Goal: Task Accomplishment & Management: Manage account settings

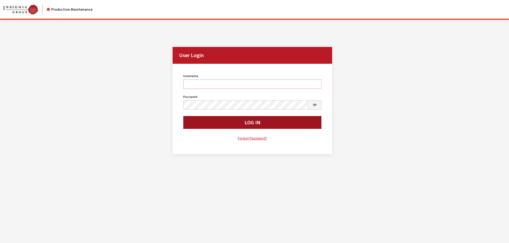
type input "kdorton"
click at [271, 127] on button "Log In" at bounding box center [252, 122] width 138 height 13
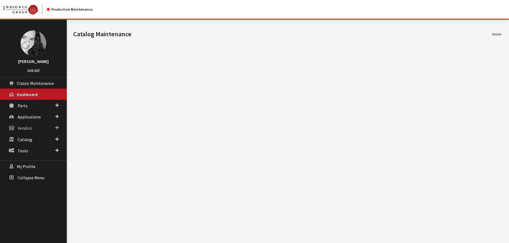
click at [29, 130] on span "Vendors" at bounding box center [25, 128] width 15 height 5
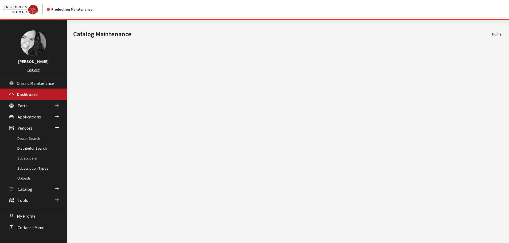
click at [30, 140] on link "Dealer Search" at bounding box center [33, 139] width 67 height 10
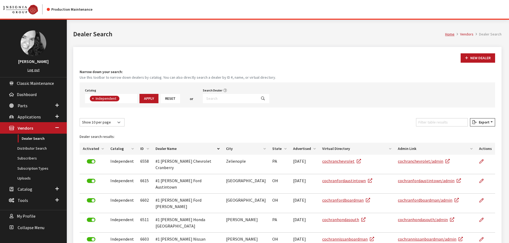
scroll to position [38, 0]
click at [211, 97] on input "Search Dealer" at bounding box center [230, 98] width 54 height 9
type input "cincy"
select select
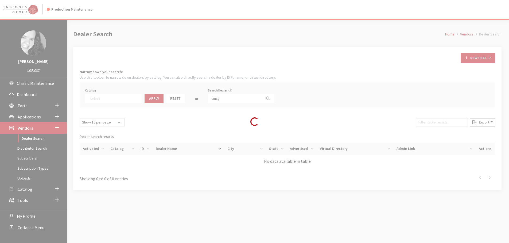
scroll to position [56, 0]
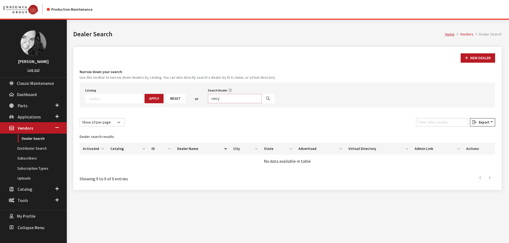
click at [223, 98] on input "cincy" at bounding box center [235, 98] width 54 height 9
type input "cinc"
select select
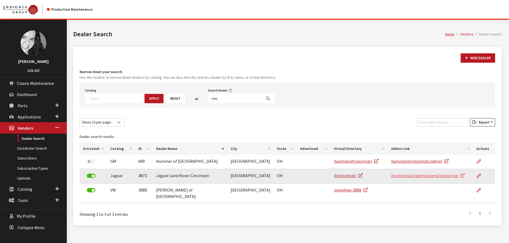
click at [402, 176] on link "jlrcincinnati/admin/users/login/true" at bounding box center [427, 175] width 73 height 5
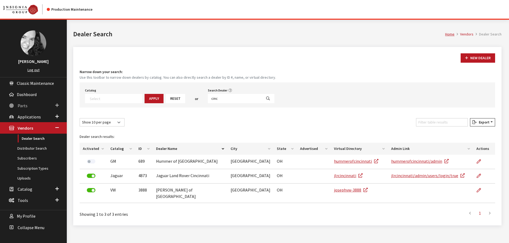
click at [24, 106] on span "Parts" at bounding box center [23, 105] width 10 height 5
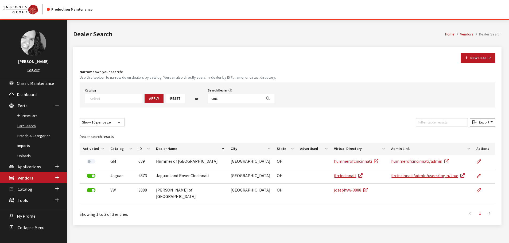
click at [26, 125] on link "Part Search" at bounding box center [33, 126] width 67 height 10
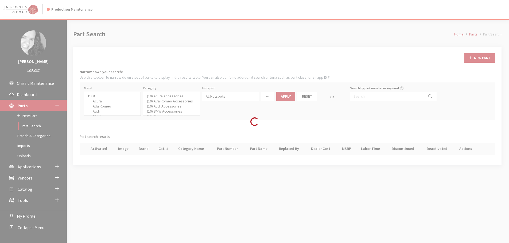
select select
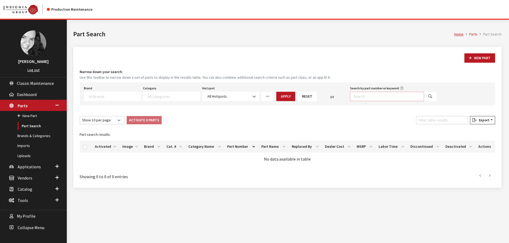
paste input "VPLEXCLFSS01"
type input "VPLEXCLFSS01"
click at [391, 97] on input "VPLEXCLFSS01" at bounding box center [387, 96] width 74 height 9
select select
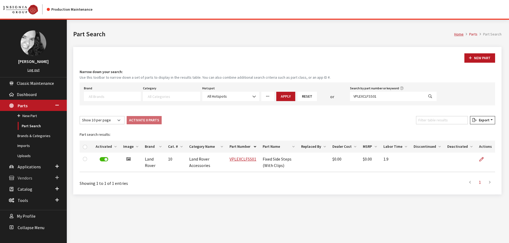
click at [28, 177] on span "Vendors" at bounding box center [25, 177] width 15 height 5
click at [28, 150] on link "Distributor Search" at bounding box center [33, 149] width 67 height 10
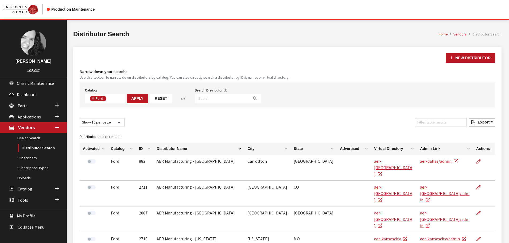
scroll to position [19, 0]
click at [226, 100] on input "Search Distributor" at bounding box center [222, 98] width 54 height 9
type input "jlr"
select select
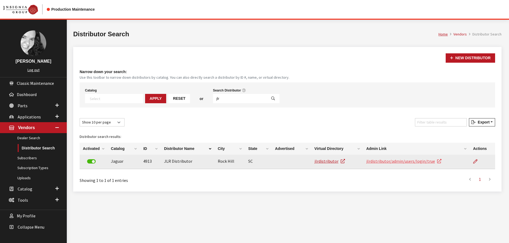
click at [422, 162] on link "jlrdistributor/admin/users/login/true" at bounding box center [403, 161] width 75 height 5
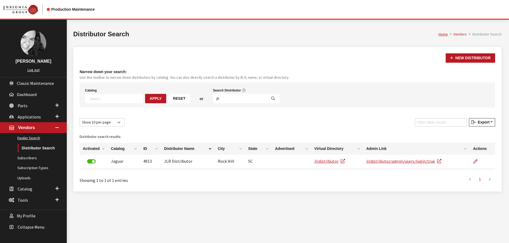
click at [28, 137] on link "Dealer Search" at bounding box center [33, 138] width 67 height 10
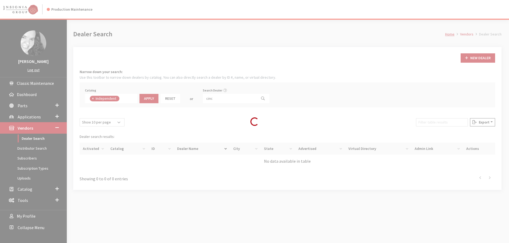
scroll to position [38, 0]
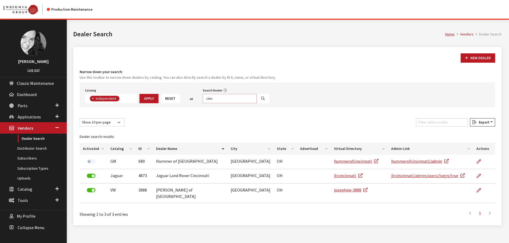
click at [214, 99] on input "cinc" at bounding box center [230, 98] width 54 height 9
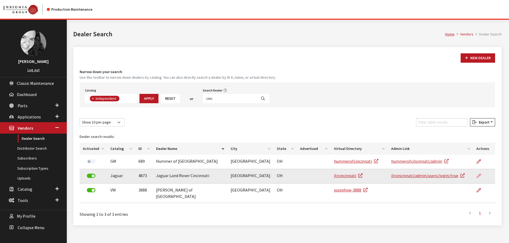
click at [477, 177] on icon at bounding box center [479, 176] width 4 height 4
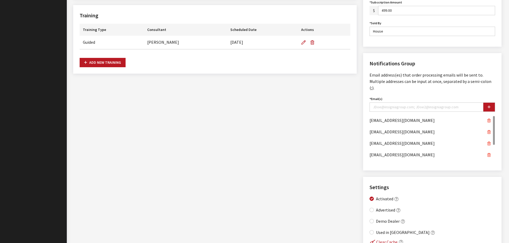
scroll to position [347, 0]
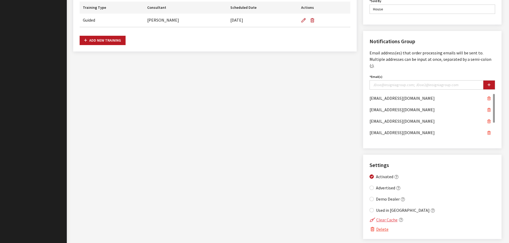
click at [381, 217] on button "Clear Cache" at bounding box center [383, 220] width 28 height 7
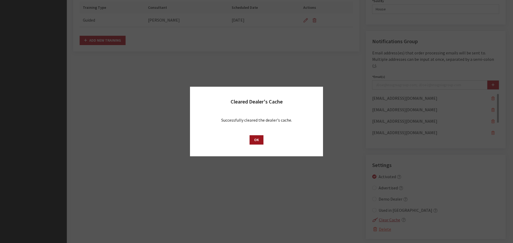
click at [255, 140] on button "OK" at bounding box center [256, 139] width 14 height 9
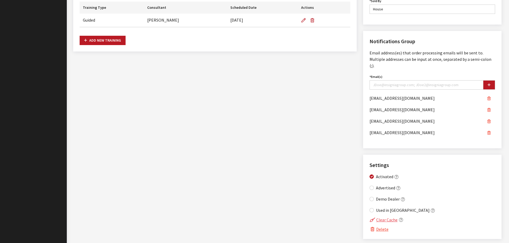
click at [387, 217] on button "Clear Cache" at bounding box center [383, 220] width 28 height 7
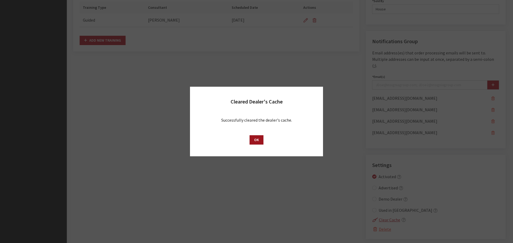
click at [256, 141] on button "OK" at bounding box center [256, 139] width 14 height 9
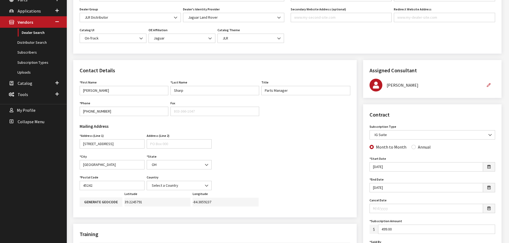
scroll to position [0, 0]
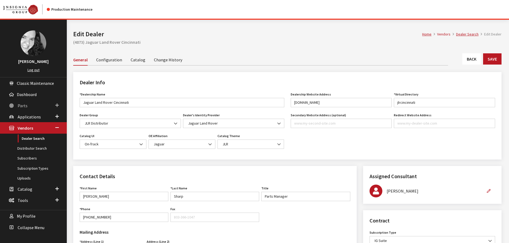
click at [22, 104] on span "Parts" at bounding box center [23, 105] width 10 height 5
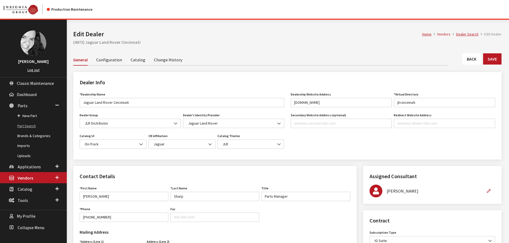
click at [28, 126] on link "Part Search" at bounding box center [33, 126] width 67 height 10
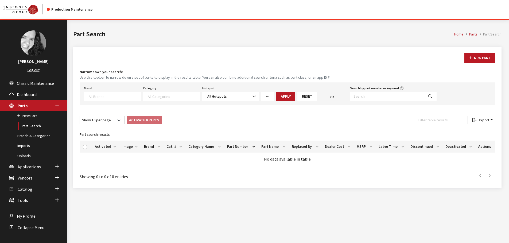
select select
click at [362, 98] on input "Search by part number or keyword" at bounding box center [387, 96] width 74 height 9
paste input "VPLEXCLFSS01"
type input "VPLEXCLFSS01"
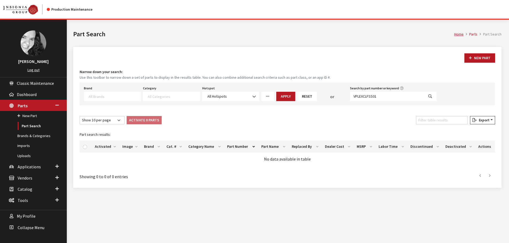
select select
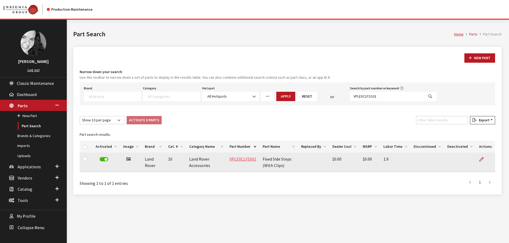
click at [241, 160] on link "VPLEXCLFSS01" at bounding box center [242, 159] width 27 height 5
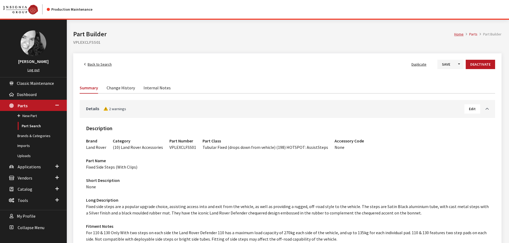
click at [116, 90] on link "Change History" at bounding box center [121, 87] width 28 height 11
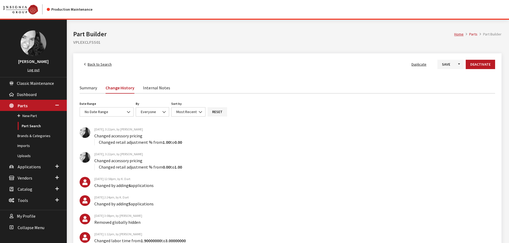
click at [89, 87] on link "Summary" at bounding box center [88, 87] width 17 height 11
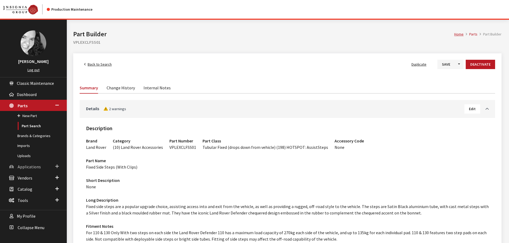
click at [28, 170] on span "Applications" at bounding box center [29, 166] width 23 height 5
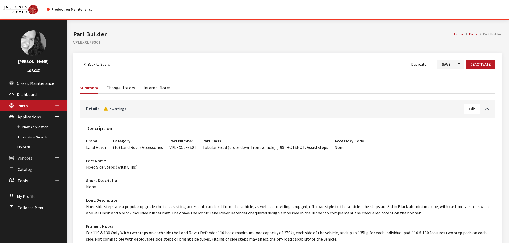
click at [22, 158] on span "Vendors" at bounding box center [25, 158] width 15 height 5
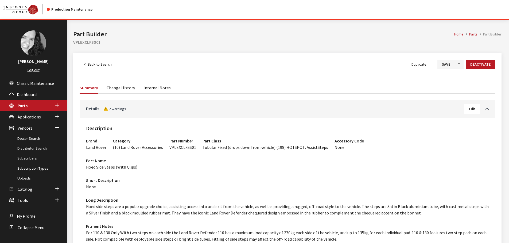
click at [26, 149] on link "Distributor Search" at bounding box center [33, 149] width 67 height 10
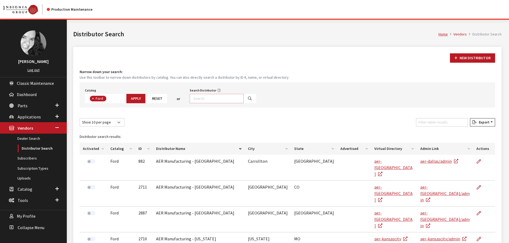
drag, startPoint x: 0, startPoint y: 0, endPoint x: 196, endPoint y: 99, distance: 219.6
click at [196, 99] on input "Search Distributor" at bounding box center [217, 98] width 54 height 9
type input "jlr"
select select
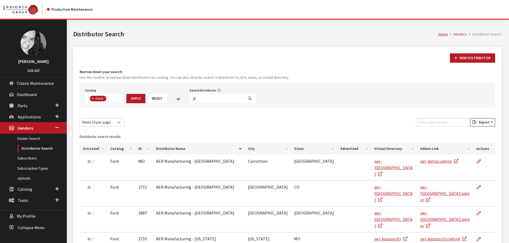
scroll to position [36, 0]
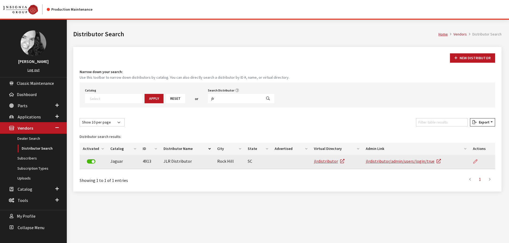
click at [475, 162] on icon at bounding box center [475, 162] width 4 height 4
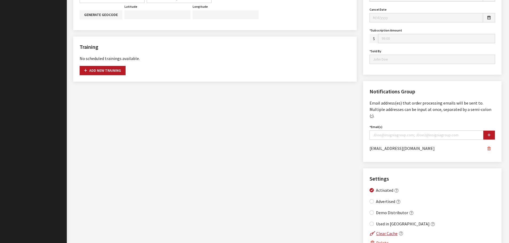
scroll to position [319, 0]
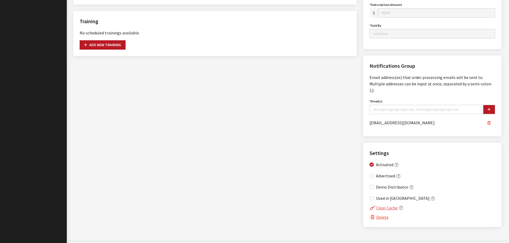
click at [380, 205] on button "Clear Cache" at bounding box center [383, 208] width 28 height 7
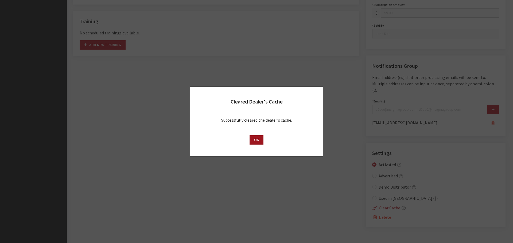
click at [254, 138] on button "OK" at bounding box center [256, 139] width 14 height 9
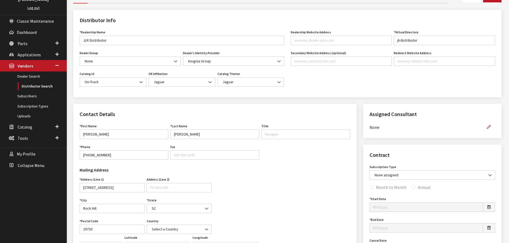
scroll to position [0, 0]
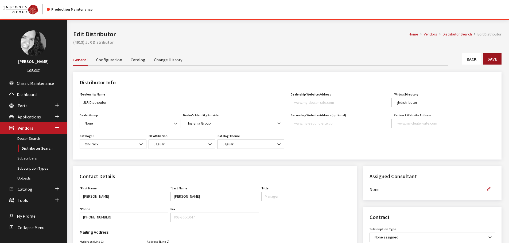
click at [493, 58] on button "Save" at bounding box center [492, 58] width 18 height 11
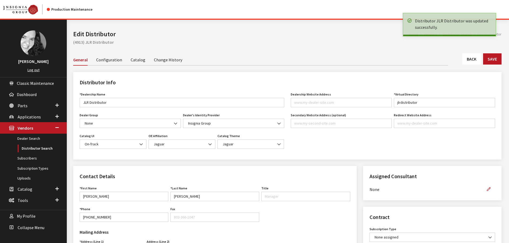
click at [476, 59] on link "Back" at bounding box center [471, 58] width 19 height 11
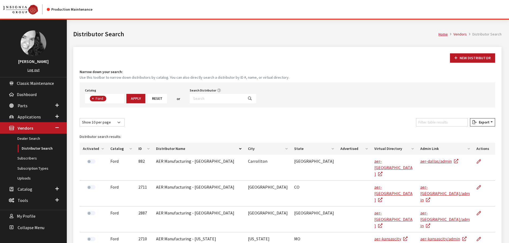
scroll to position [19, 0]
click at [31, 137] on link "Dealer Search" at bounding box center [33, 139] width 67 height 10
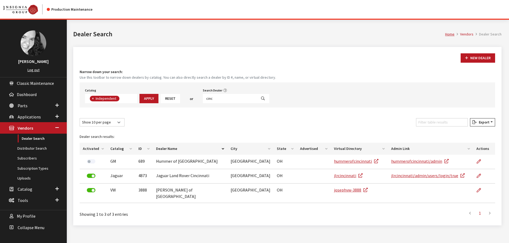
scroll to position [39, 0]
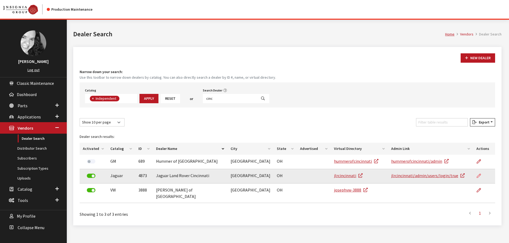
click at [478, 177] on icon at bounding box center [479, 176] width 4 height 4
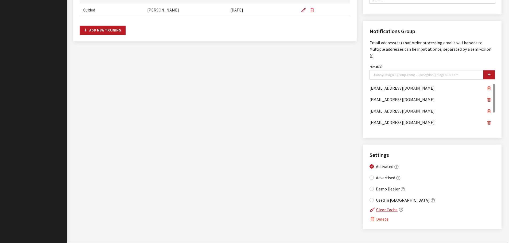
scroll to position [359, 0]
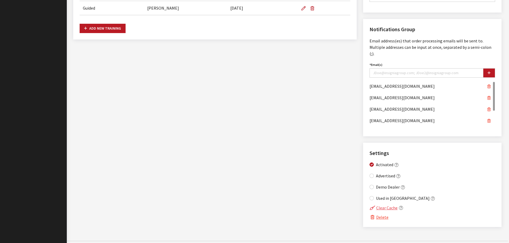
click at [385, 205] on button "Clear Cache" at bounding box center [383, 208] width 28 height 7
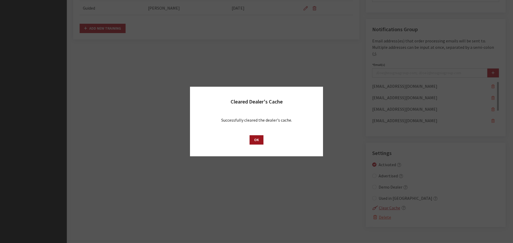
click at [253, 141] on button "OK" at bounding box center [256, 139] width 14 height 9
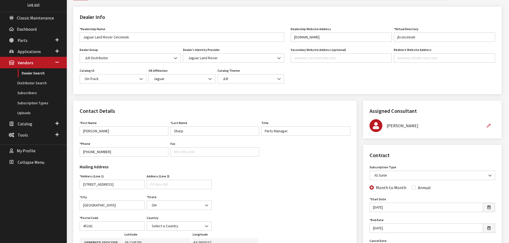
scroll to position [0, 0]
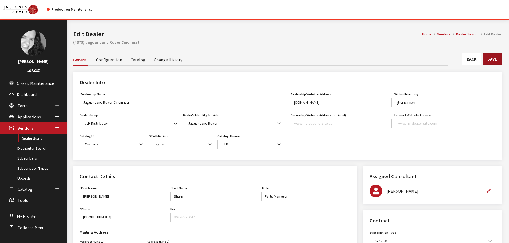
click at [491, 57] on button "Save" at bounding box center [492, 58] width 18 height 11
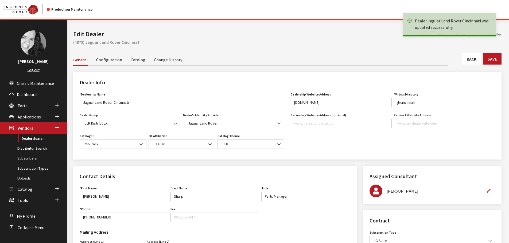
click at [471, 58] on link "Back" at bounding box center [471, 58] width 19 height 11
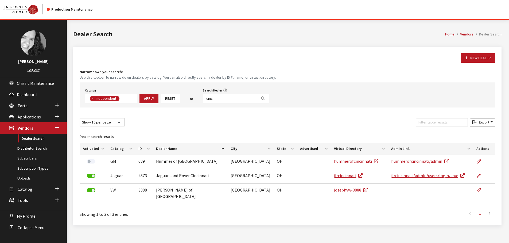
scroll to position [39, 0]
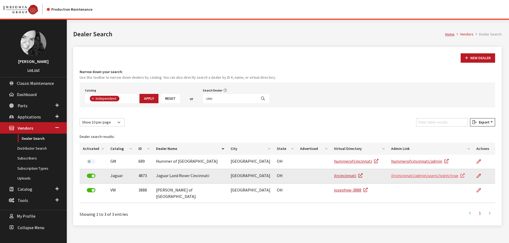
click at [412, 176] on link "jlrcincinnati/admin/users/login/true" at bounding box center [427, 175] width 73 height 5
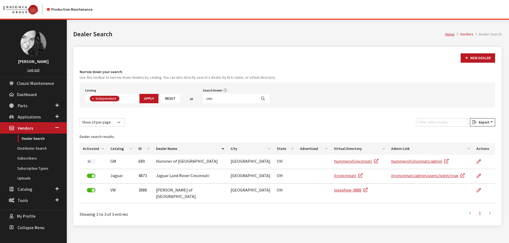
click at [264, 49] on div "New Dealer Narrow down your search: Use this toolbar to narrow down dealers by …" at bounding box center [287, 136] width 428 height 179
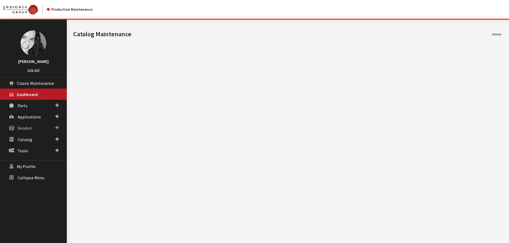
click at [27, 127] on span "Vendors" at bounding box center [25, 128] width 15 height 5
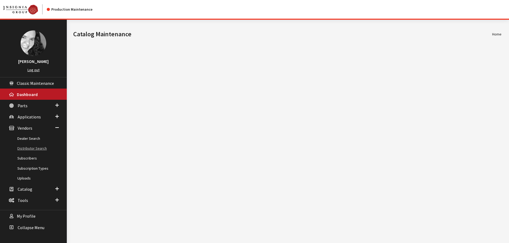
click at [29, 148] on link "Distributor Search" at bounding box center [33, 149] width 67 height 10
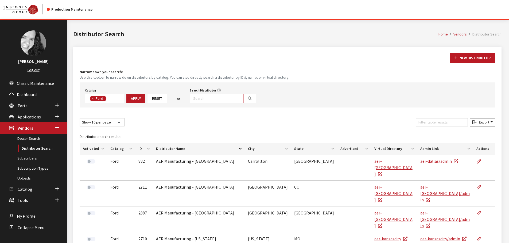
drag, startPoint x: 0, startPoint y: 0, endPoint x: 212, endPoint y: 100, distance: 234.7
click at [212, 100] on input "Search Distributor" at bounding box center [217, 98] width 54 height 9
type input "jlr"
select select
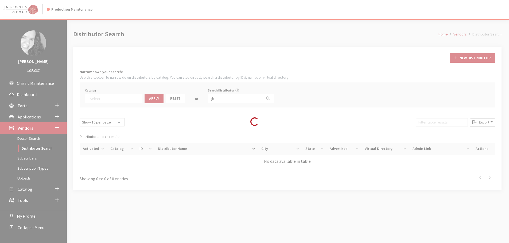
scroll to position [36, 0]
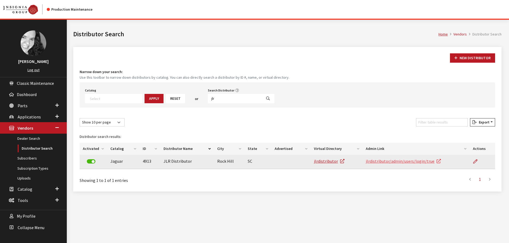
click at [426, 163] on link "jlrdistributor/admin/users/login/true" at bounding box center [403, 161] width 75 height 5
